Goal: Task Accomplishment & Management: Use online tool/utility

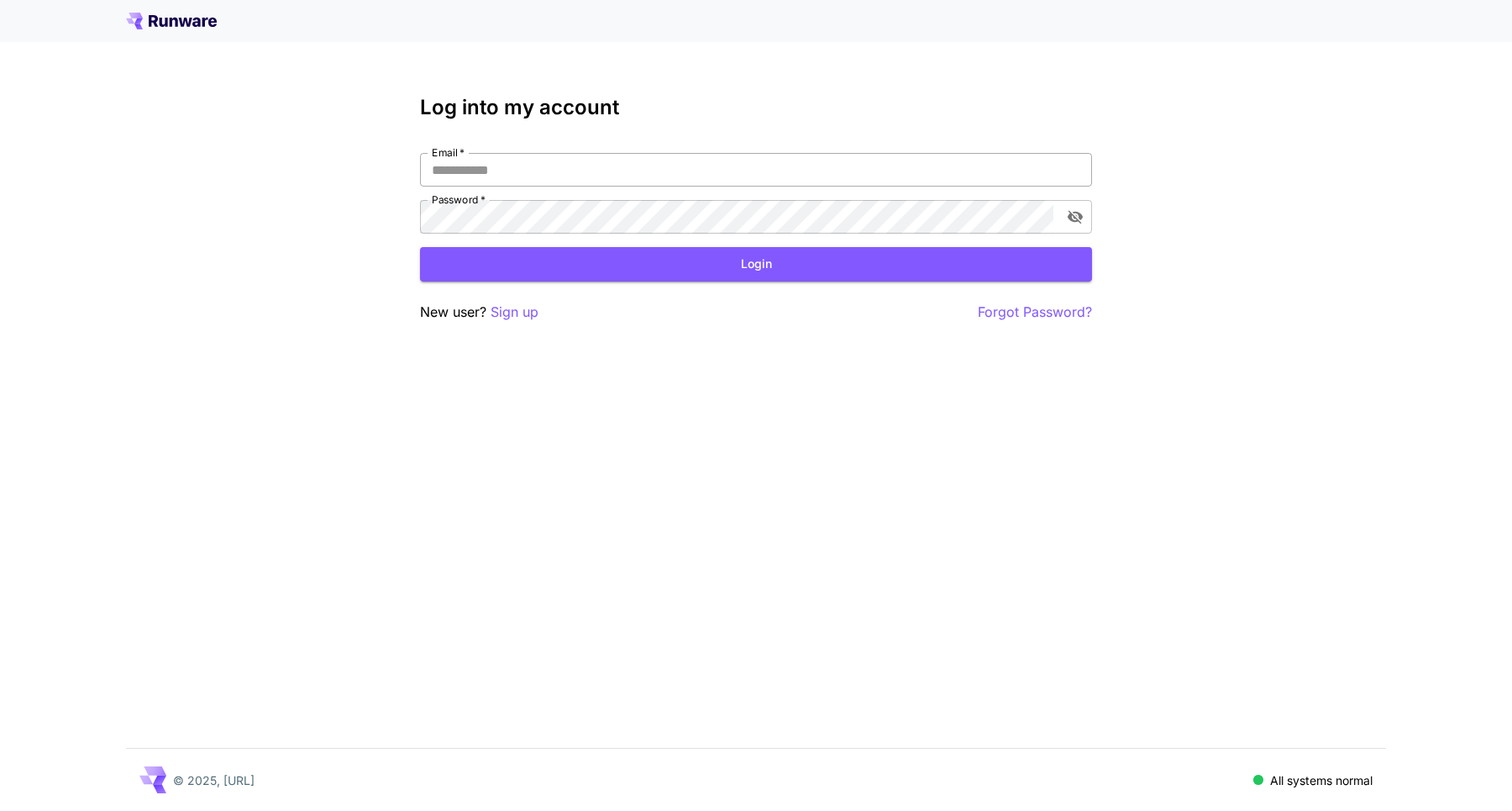
click at [641, 170] on input "Email   *" at bounding box center [756, 170] width 672 height 34
type input "**********"
click button "Login" at bounding box center [756, 264] width 672 height 35
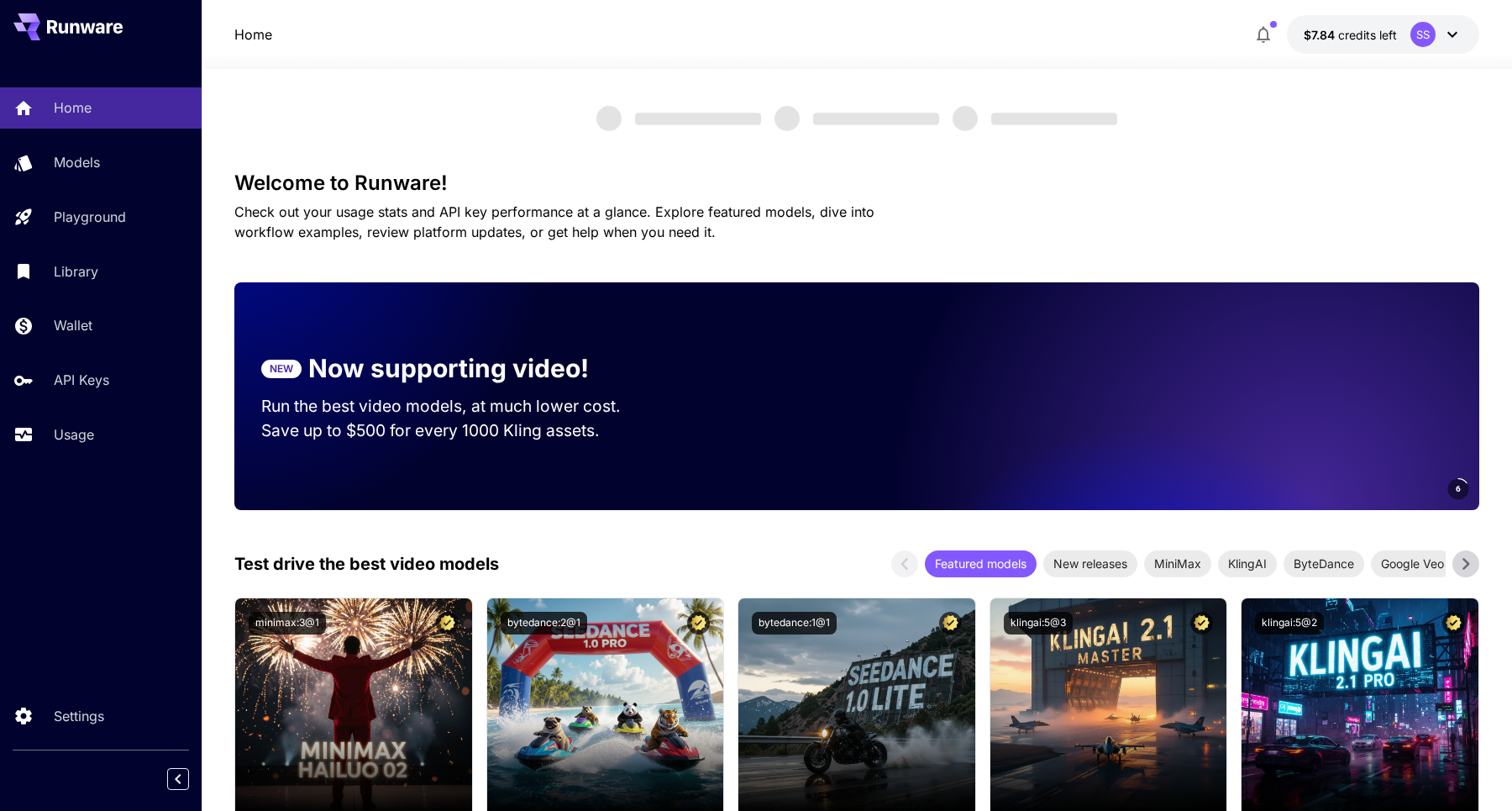
click at [90, 459] on div "Home Models Playground Library Wallet API Keys Usage" at bounding box center [101, 271] width 202 height 434
click at [92, 435] on p "Usage" at bounding box center [77, 434] width 41 height 20
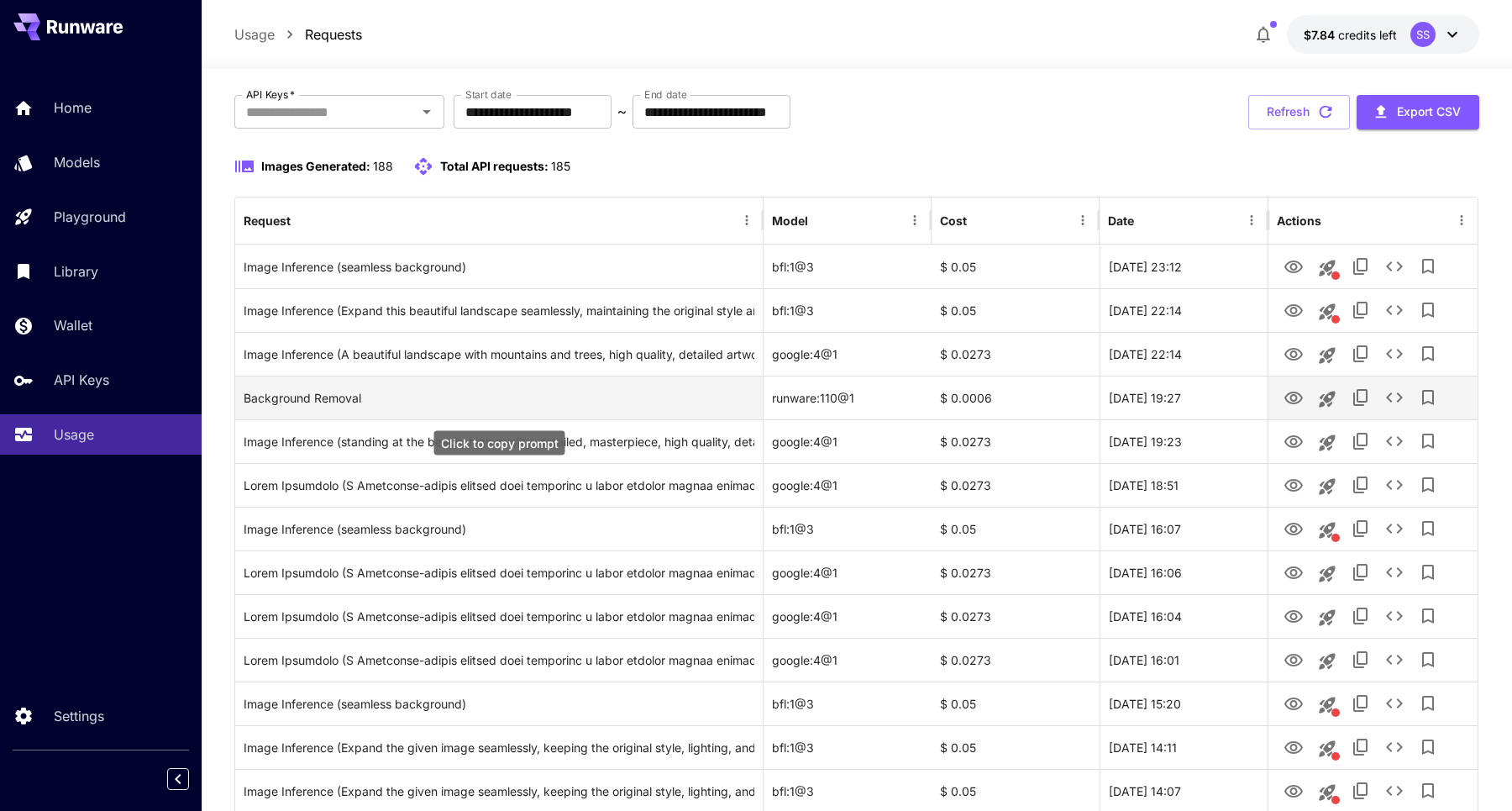
scroll to position [98, 0]
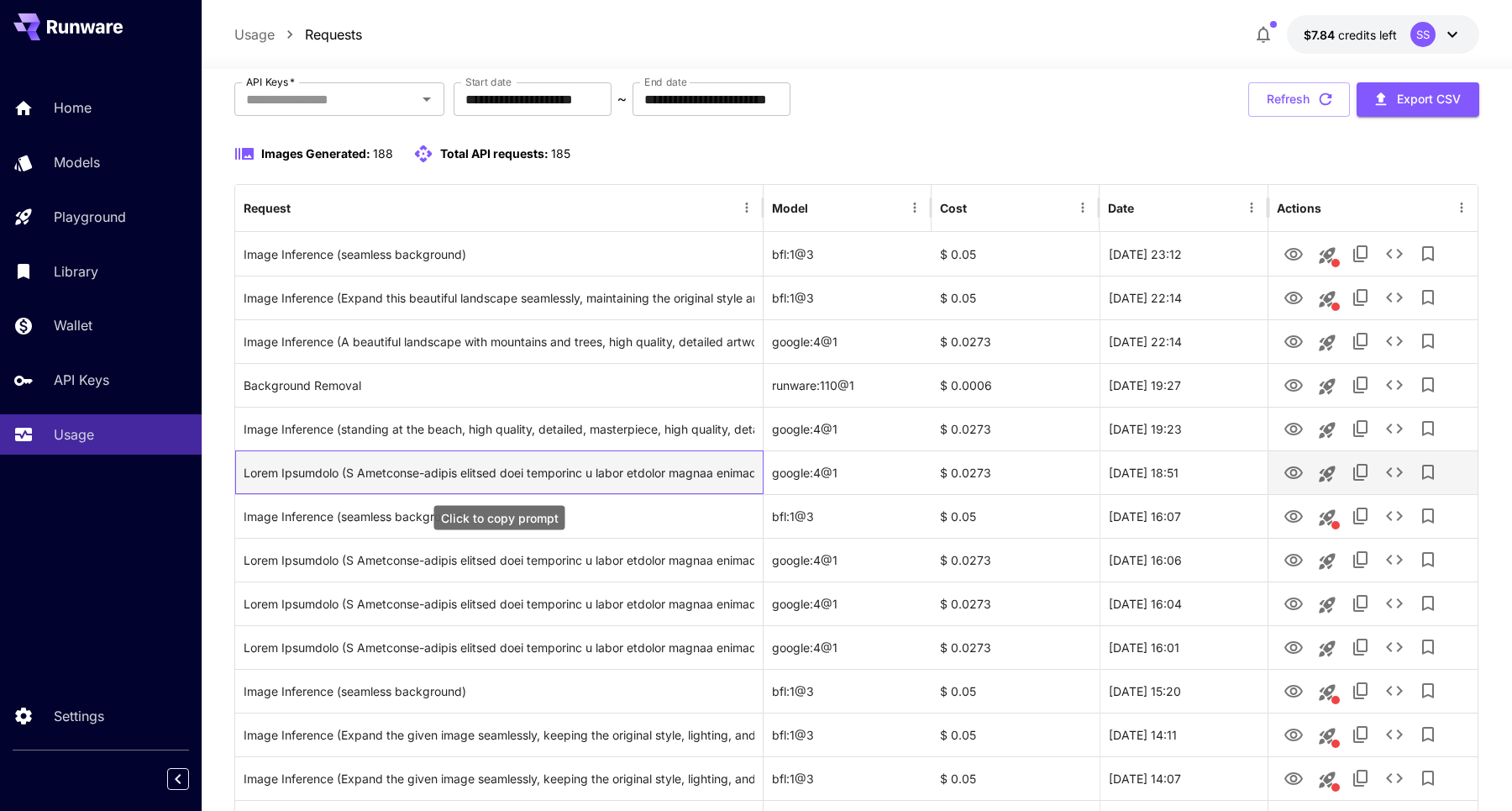
click at [506, 474] on div "Click to copy prompt" at bounding box center [499, 472] width 510 height 43
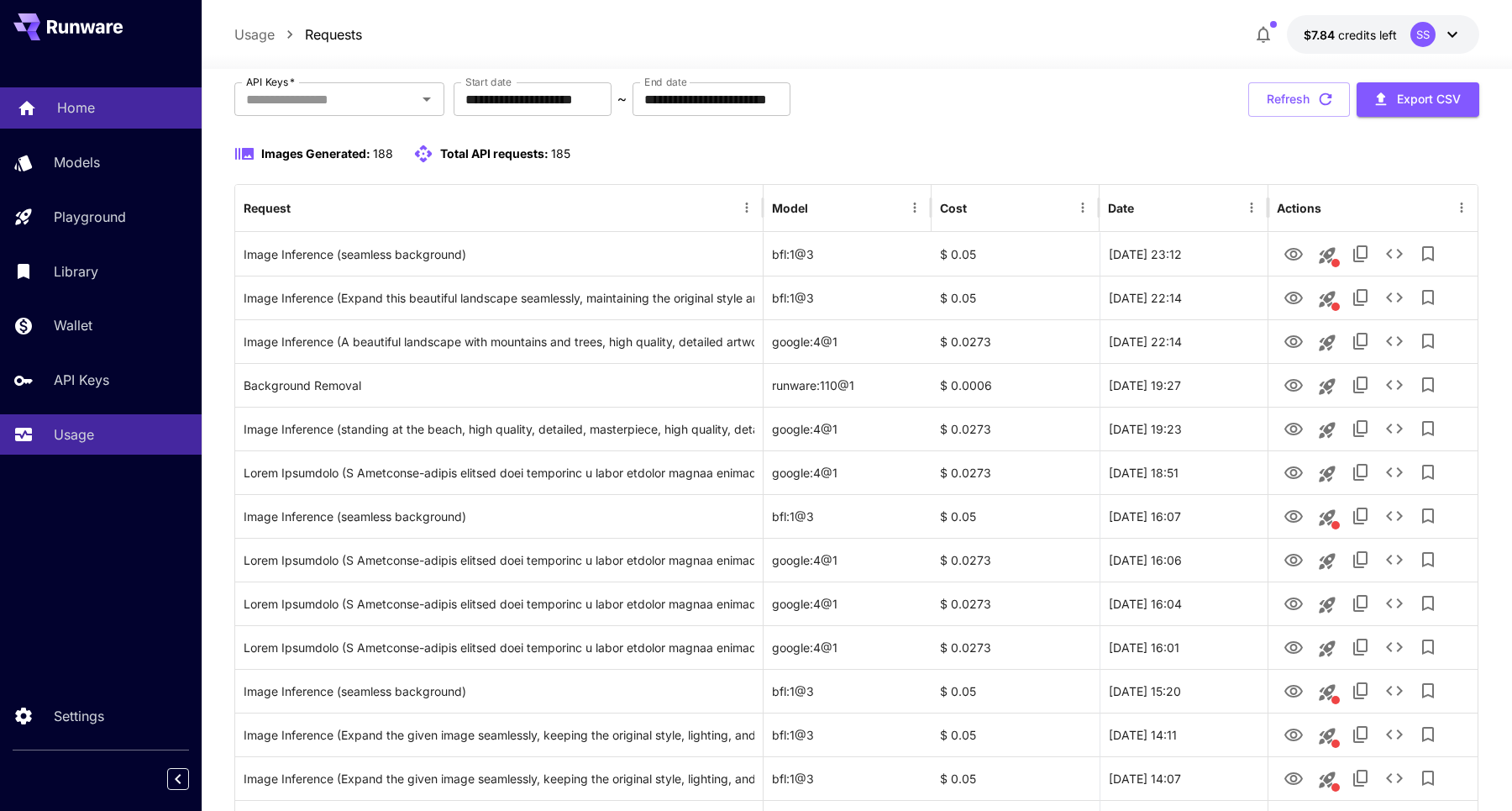
click at [57, 123] on link "Home" at bounding box center [101, 108] width 202 height 41
